Goal: Transaction & Acquisition: Purchase product/service

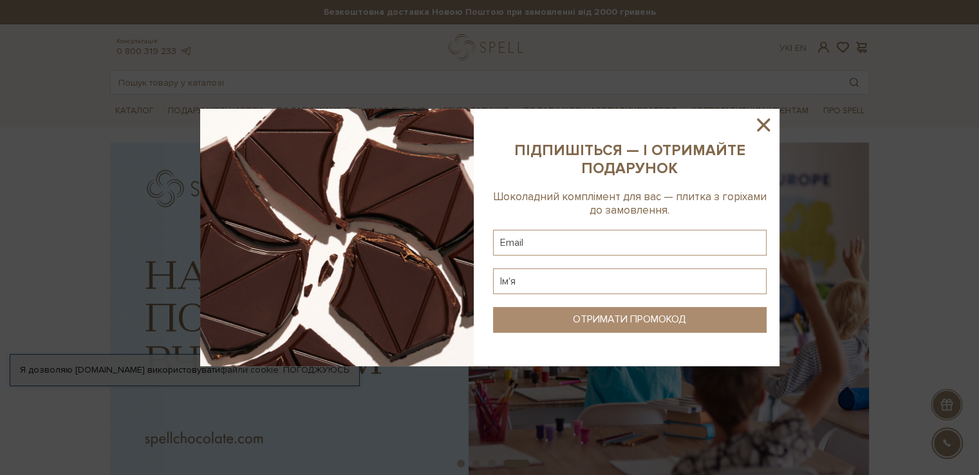
click at [762, 114] on icon at bounding box center [764, 125] width 22 height 22
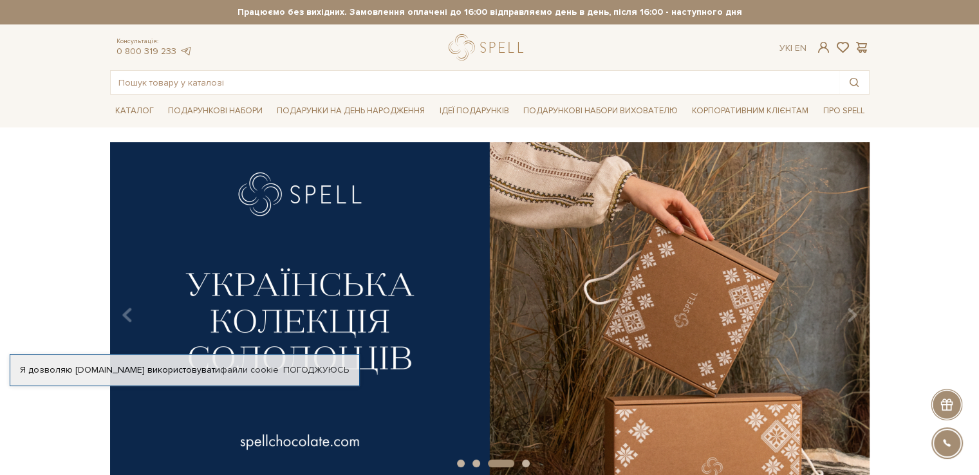
drag, startPoint x: 350, startPoint y: 480, endPoint x: 334, endPoint y: 483, distance: 16.4
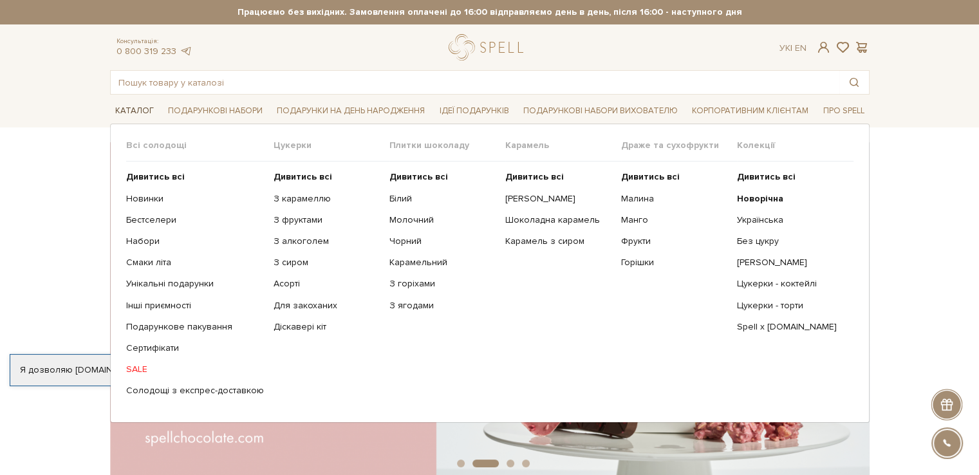
click at [135, 104] on link "Каталог" at bounding box center [134, 111] width 49 height 20
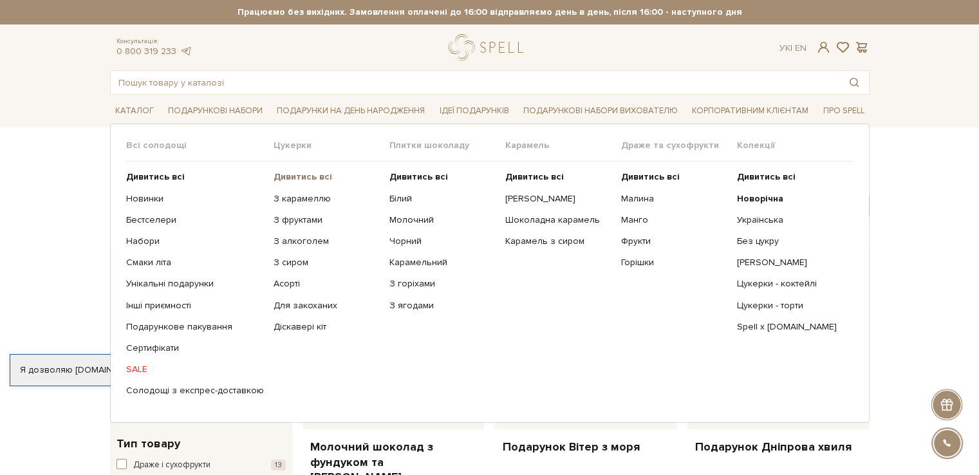
click at [306, 180] on b "Дивитись всі" at bounding box center [303, 176] width 59 height 11
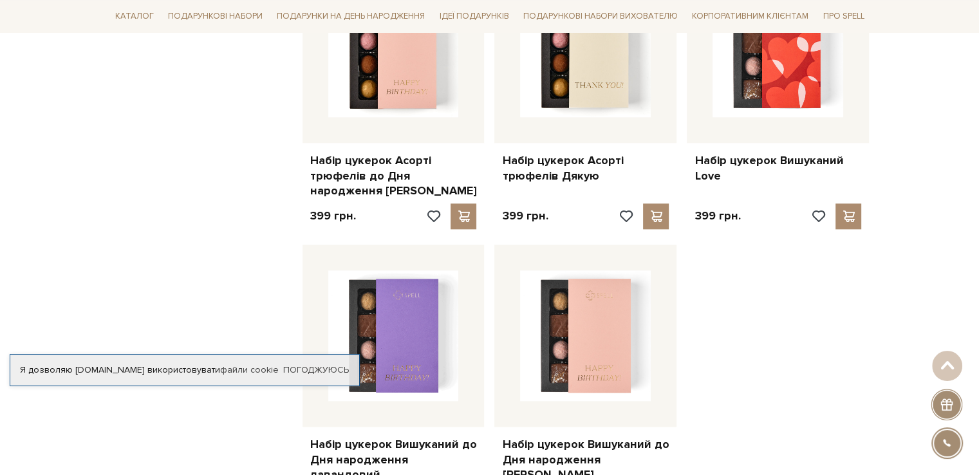
scroll to position [1674, 0]
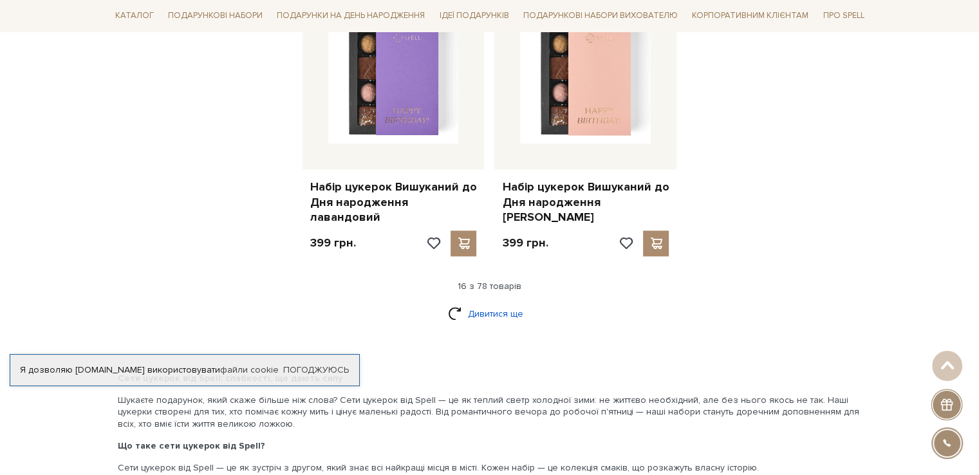
click at [500, 304] on link "Дивитися ще" at bounding box center [490, 314] width 84 height 23
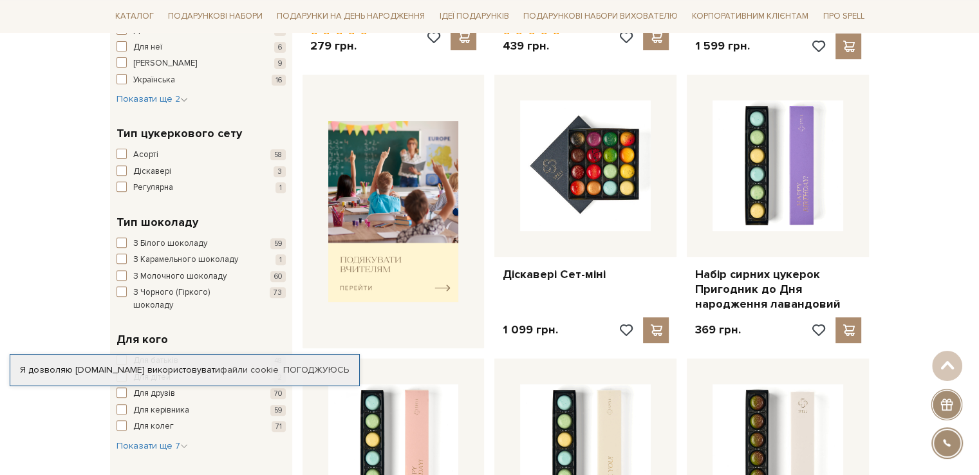
scroll to position [0, 0]
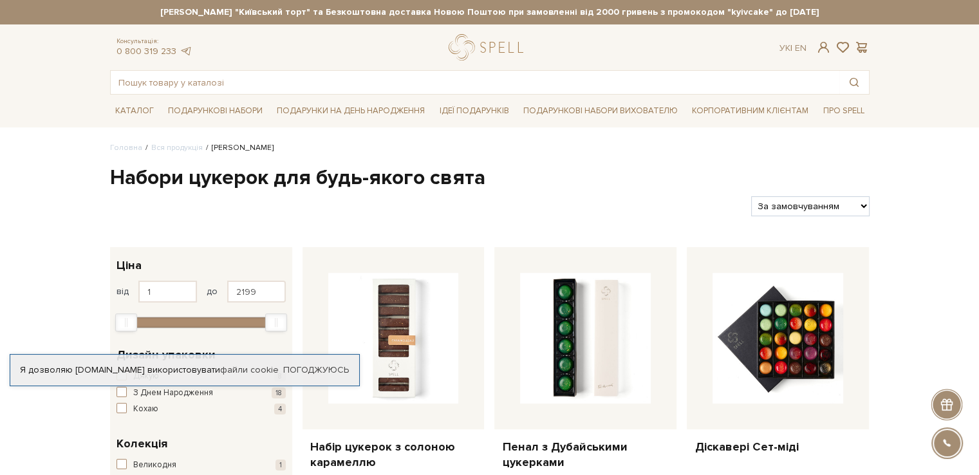
click at [843, 200] on select "За замовчуванням За Ціною (зростання) За Ціною (зменшення) Новинки За популярні…" at bounding box center [810, 206] width 118 height 20
select select "https://spellchocolate.com/our-productions/seti-cukerok/?sort=p.price&order=ASC"
click at [751, 196] on select "За замовчуванням За Ціною (зростання) За Ціною (зменшення) Новинки За популярні…" at bounding box center [810, 206] width 118 height 20
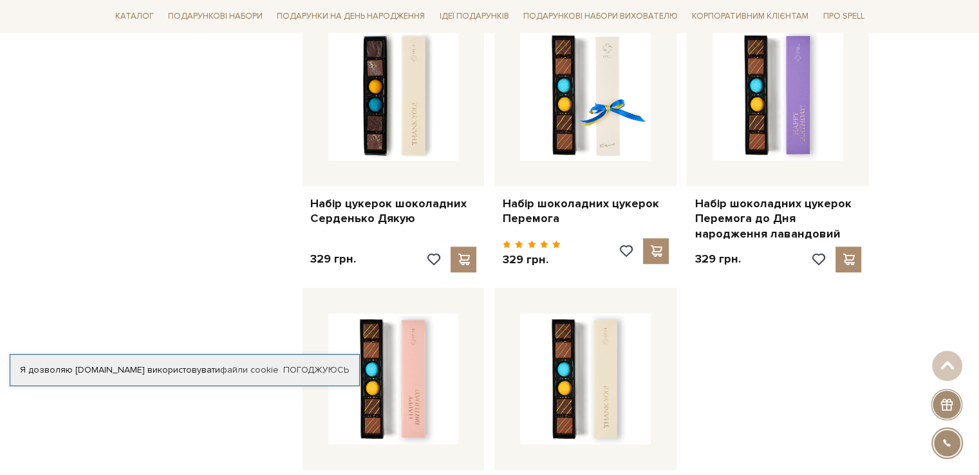
scroll to position [1674, 0]
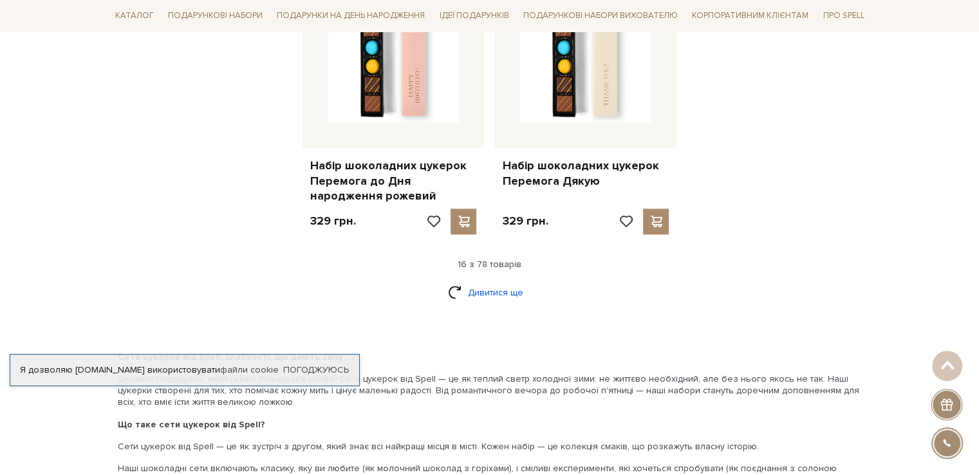
click at [493, 290] on link "Дивитися ще" at bounding box center [490, 292] width 84 height 23
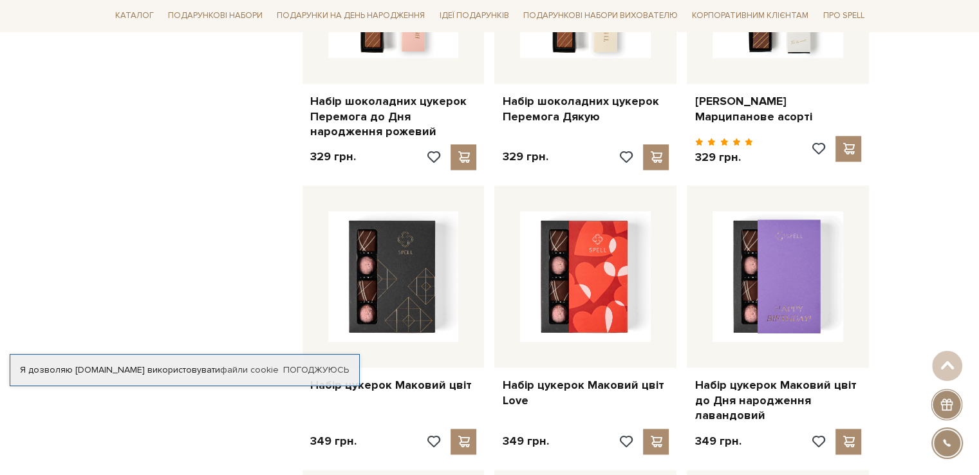
scroll to position [1867, 0]
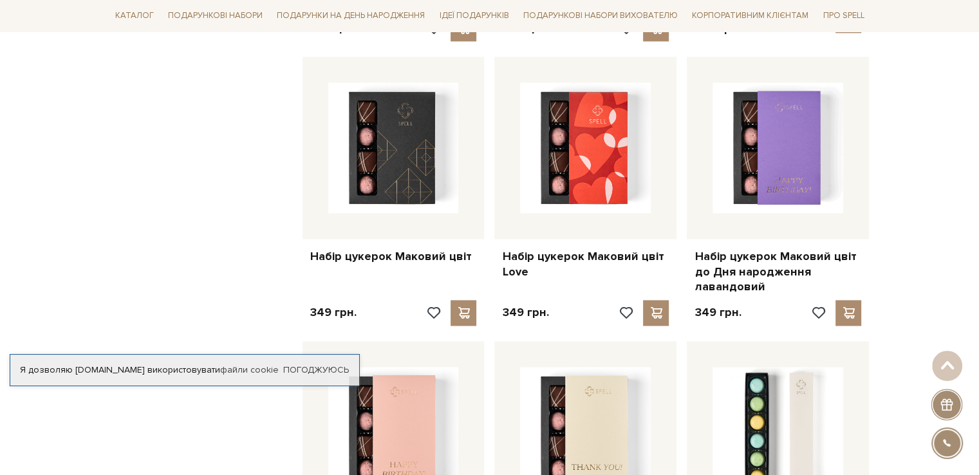
drag, startPoint x: 366, startPoint y: 254, endPoint x: 239, endPoint y: 217, distance: 132.8
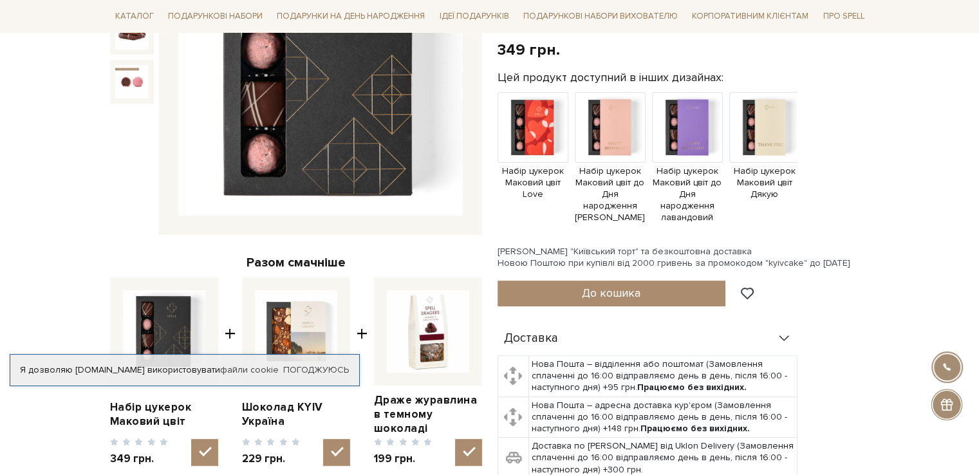
scroll to position [64, 0]
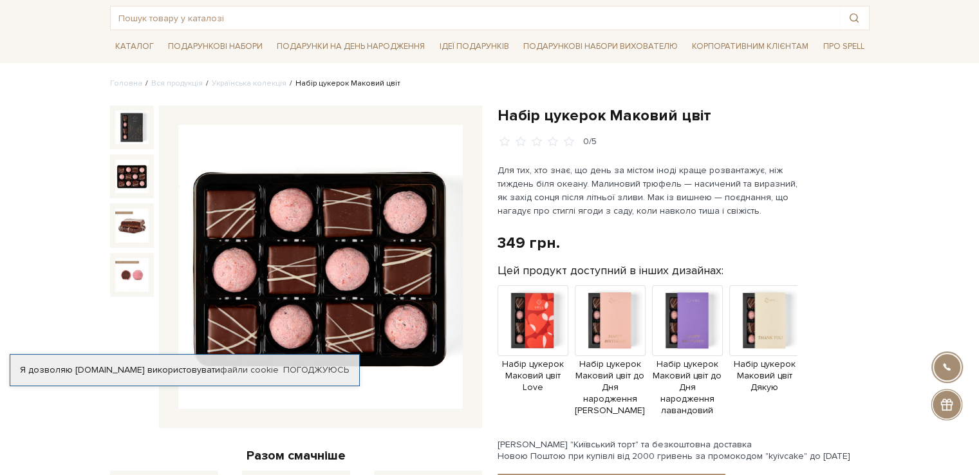
click at [132, 187] on img at bounding box center [131, 176] width 33 height 33
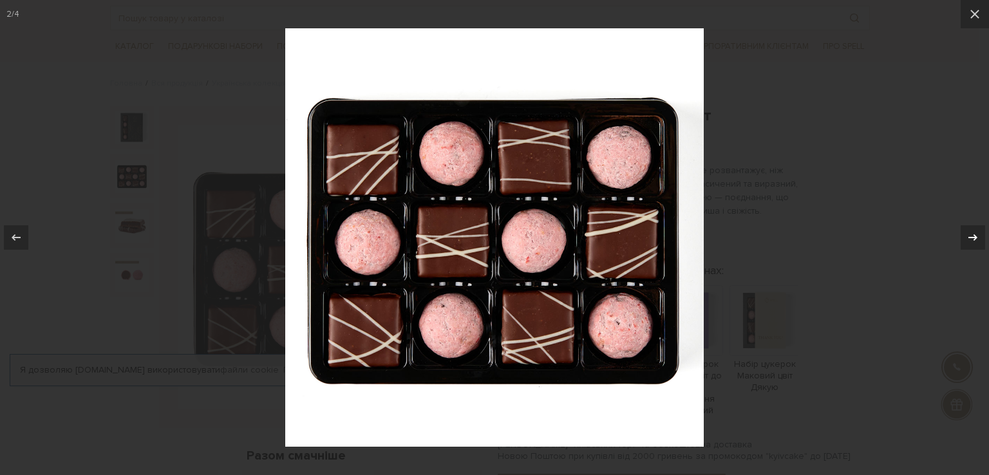
click at [963, 230] on div at bounding box center [972, 237] width 24 height 24
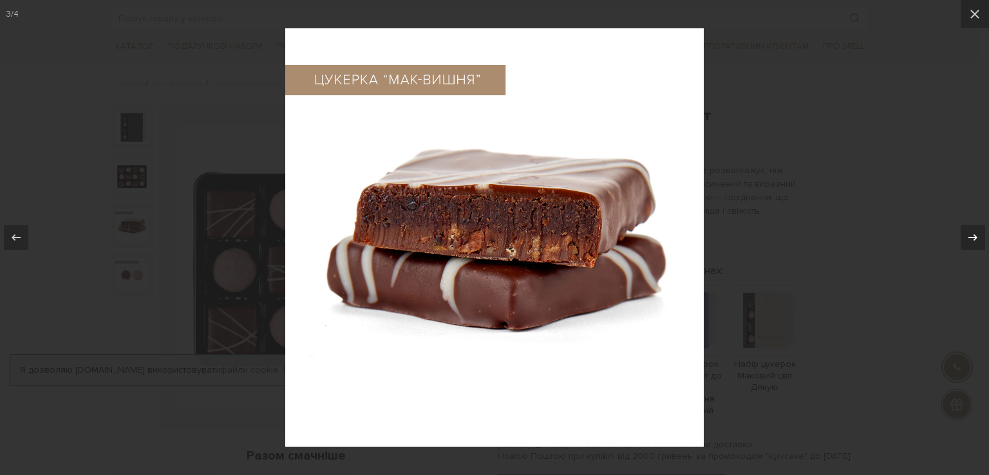
click at [963, 230] on div at bounding box center [972, 237] width 24 height 24
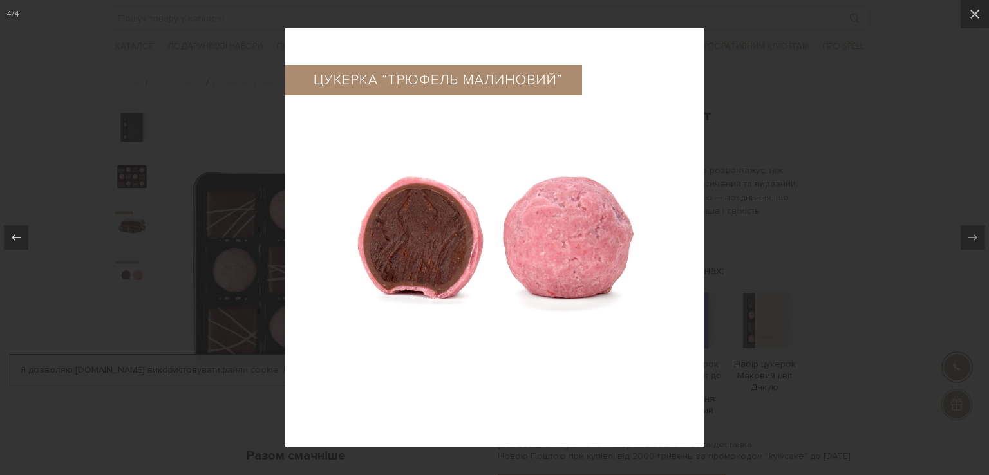
click at [857, 209] on div at bounding box center [494, 237] width 989 height 475
